Goal: Task Accomplishment & Management: Manage account settings

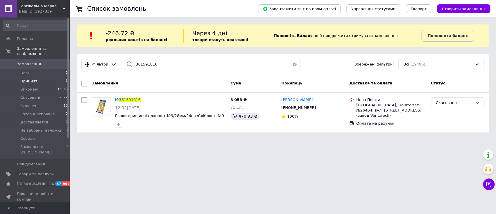
click at [54, 77] on li "Прийняті 1" at bounding box center [35, 81] width 71 height 8
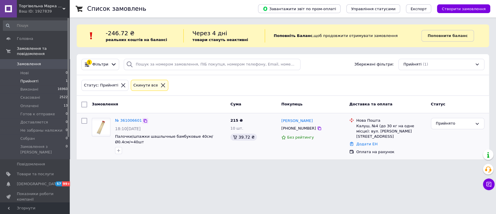
click at [144, 119] on icon at bounding box center [145, 120] width 3 height 3
click at [144, 120] on icon at bounding box center [145, 120] width 5 height 5
click at [37, 103] on li "Оплачені 13" at bounding box center [35, 106] width 71 height 8
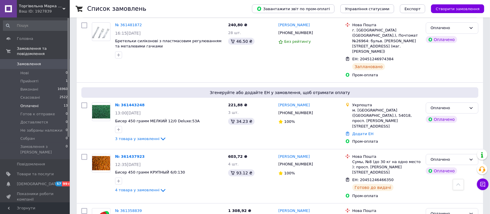
scroll to position [229, 0]
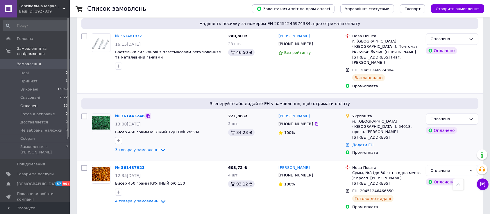
click at [146, 114] on icon at bounding box center [148, 116] width 5 height 5
click at [359, 143] on link "Додати ЕН" at bounding box center [363, 145] width 21 height 4
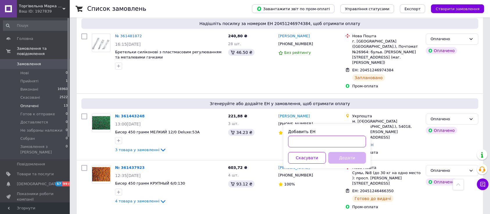
click at [352, 141] on input "Добавить ЕН" at bounding box center [327, 142] width 78 height 12
paste input "0505368282914"
type input "0505368282914"
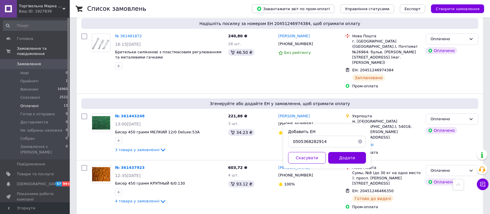
click at [347, 161] on button "Додати" at bounding box center [347, 158] width 38 height 12
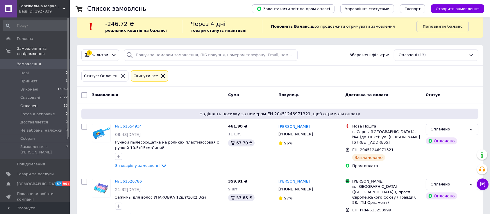
scroll to position [0, 0]
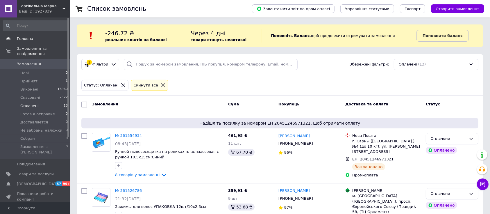
click at [35, 41] on span "Головна" at bounding box center [35, 38] width 37 height 5
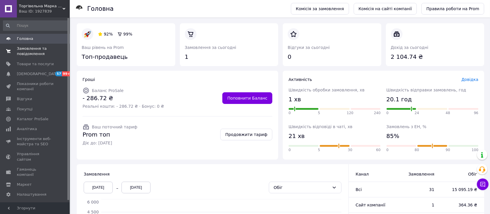
click at [26, 56] on span "Замовлення та повідомлення" at bounding box center [35, 51] width 37 height 10
